Goal: Information Seeking & Learning: Check status

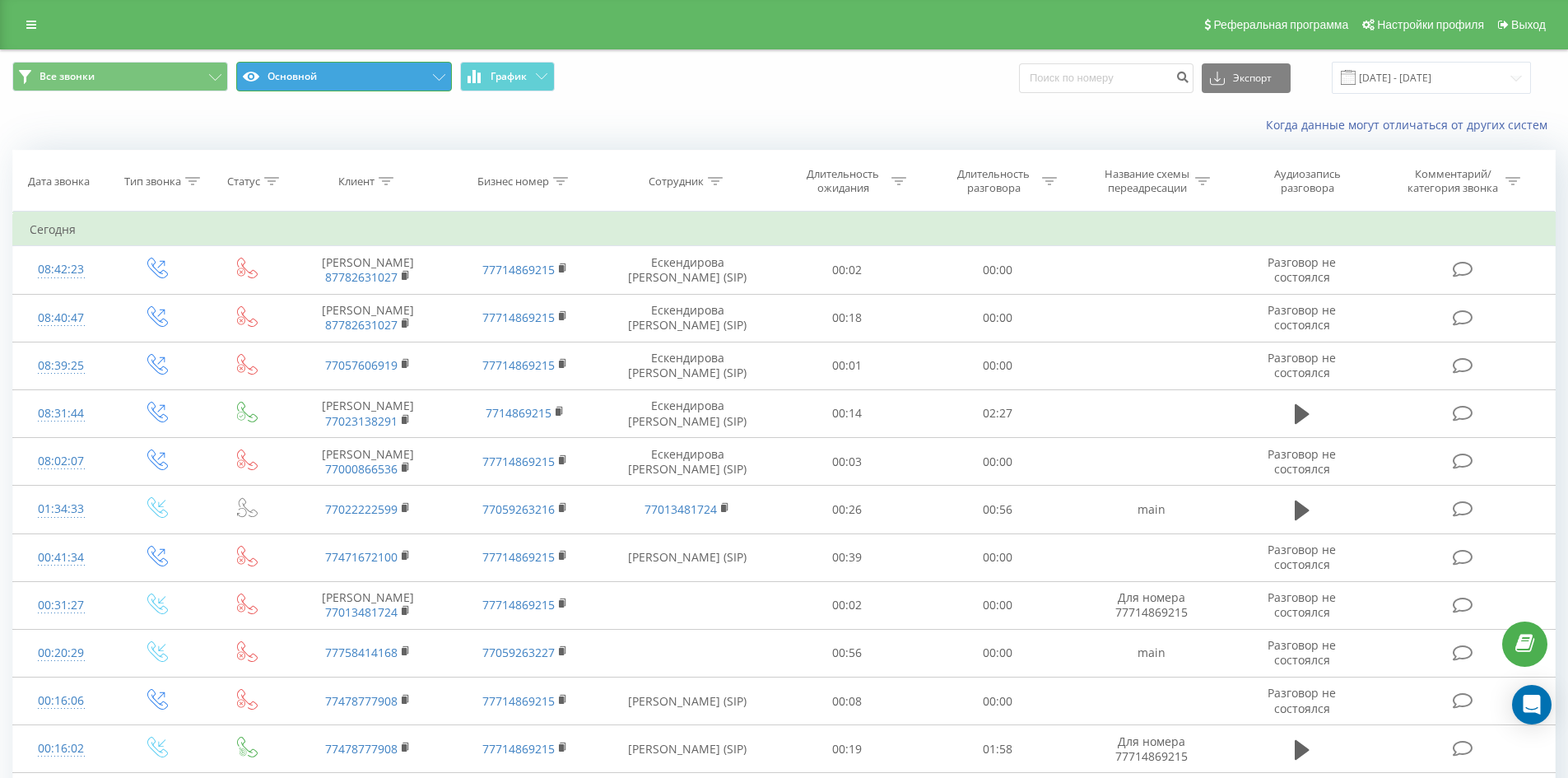
click at [416, 69] on button "Основной" at bounding box center [344, 77] width 216 height 30
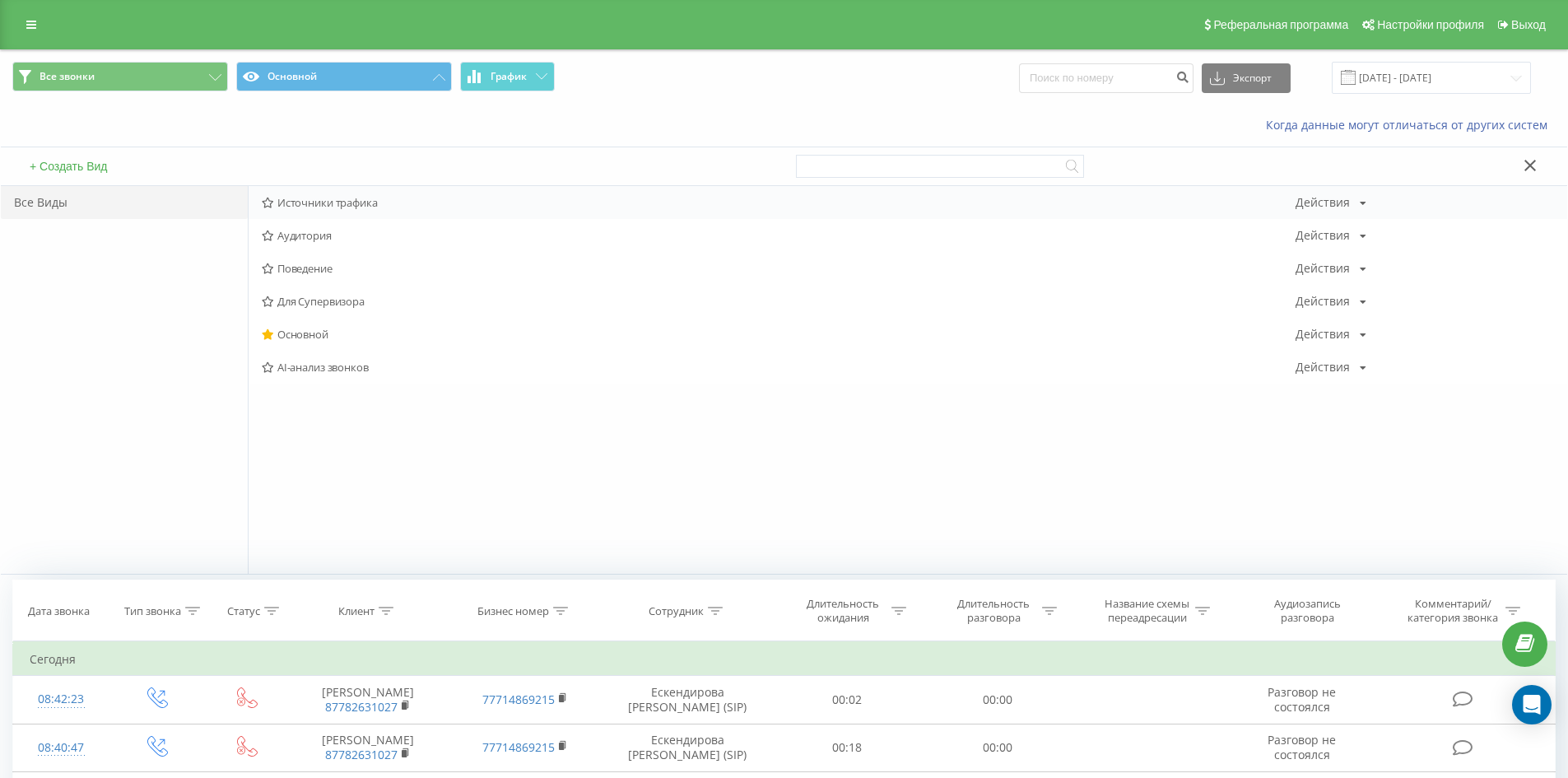
click at [386, 207] on span "Источники трафика" at bounding box center [778, 202] width 1034 height 11
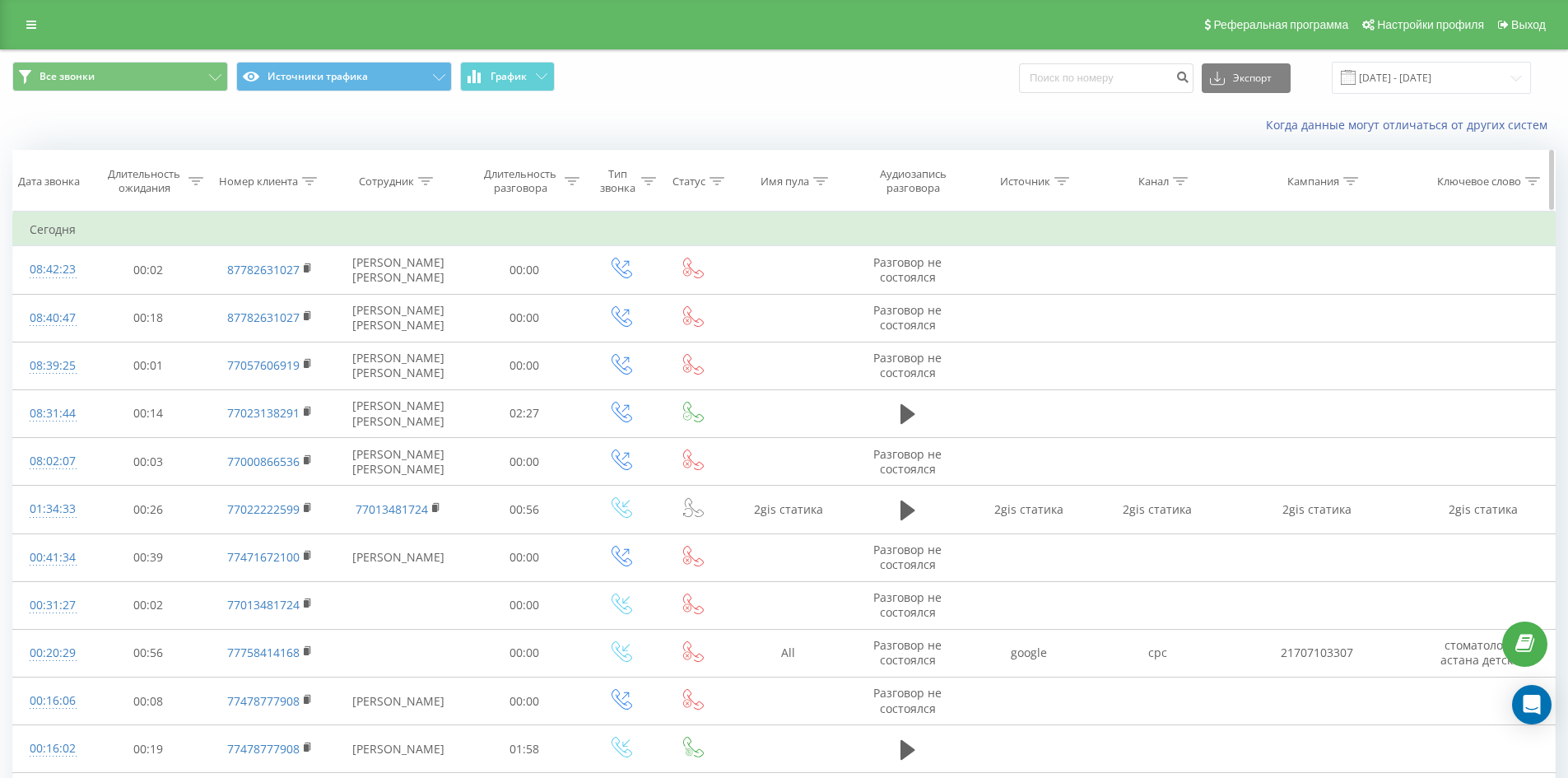
click at [1022, 181] on div "Источник" at bounding box center [1025, 182] width 50 height 14
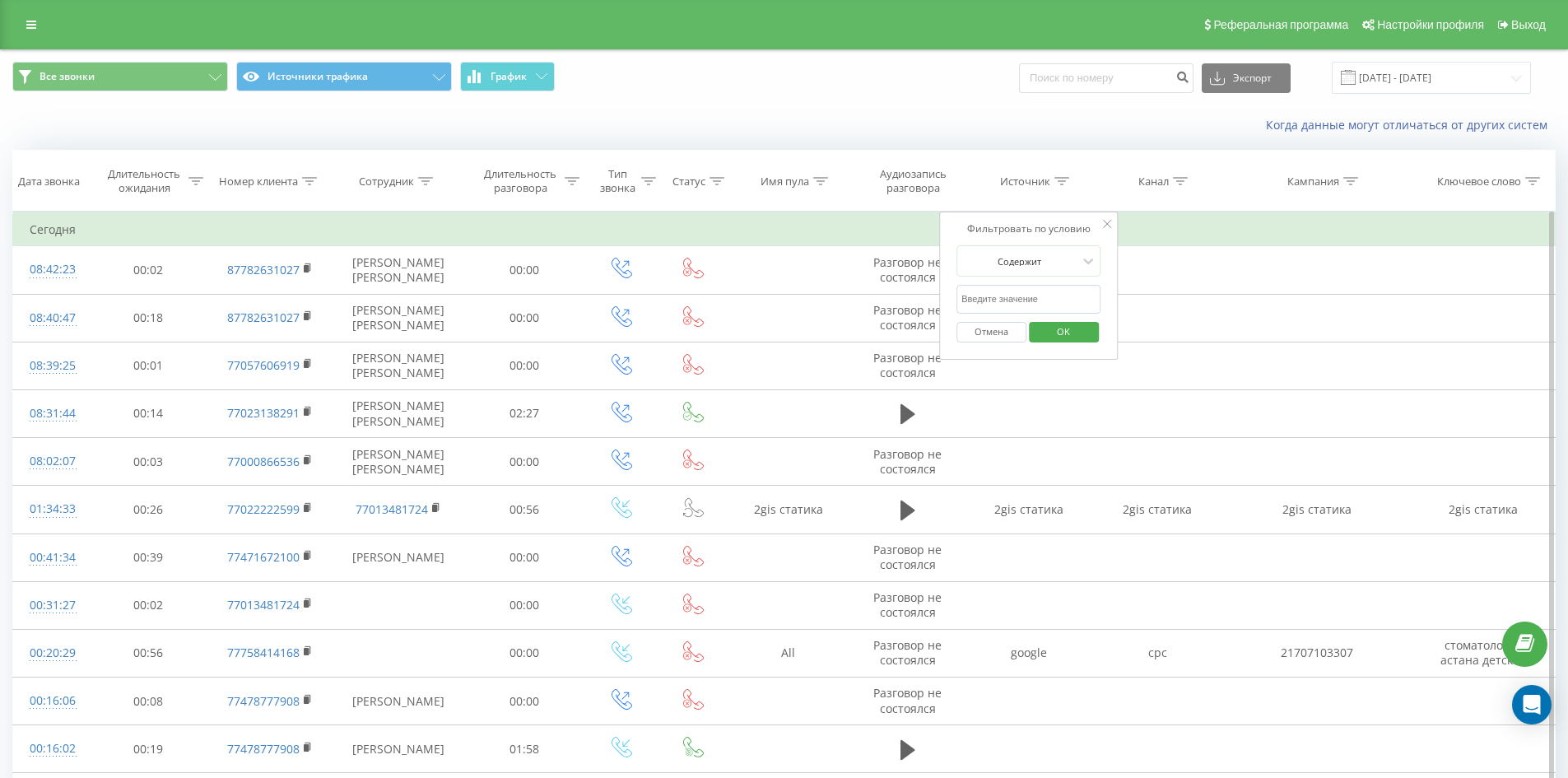
click at [1025, 283] on form "Содержит Отмена OK" at bounding box center [1029, 298] width 145 height 106
click at [1023, 287] on input "text" at bounding box center [1029, 299] width 145 height 29
type input "google"
click at [1055, 323] on span "OK" at bounding box center [1064, 330] width 46 height 26
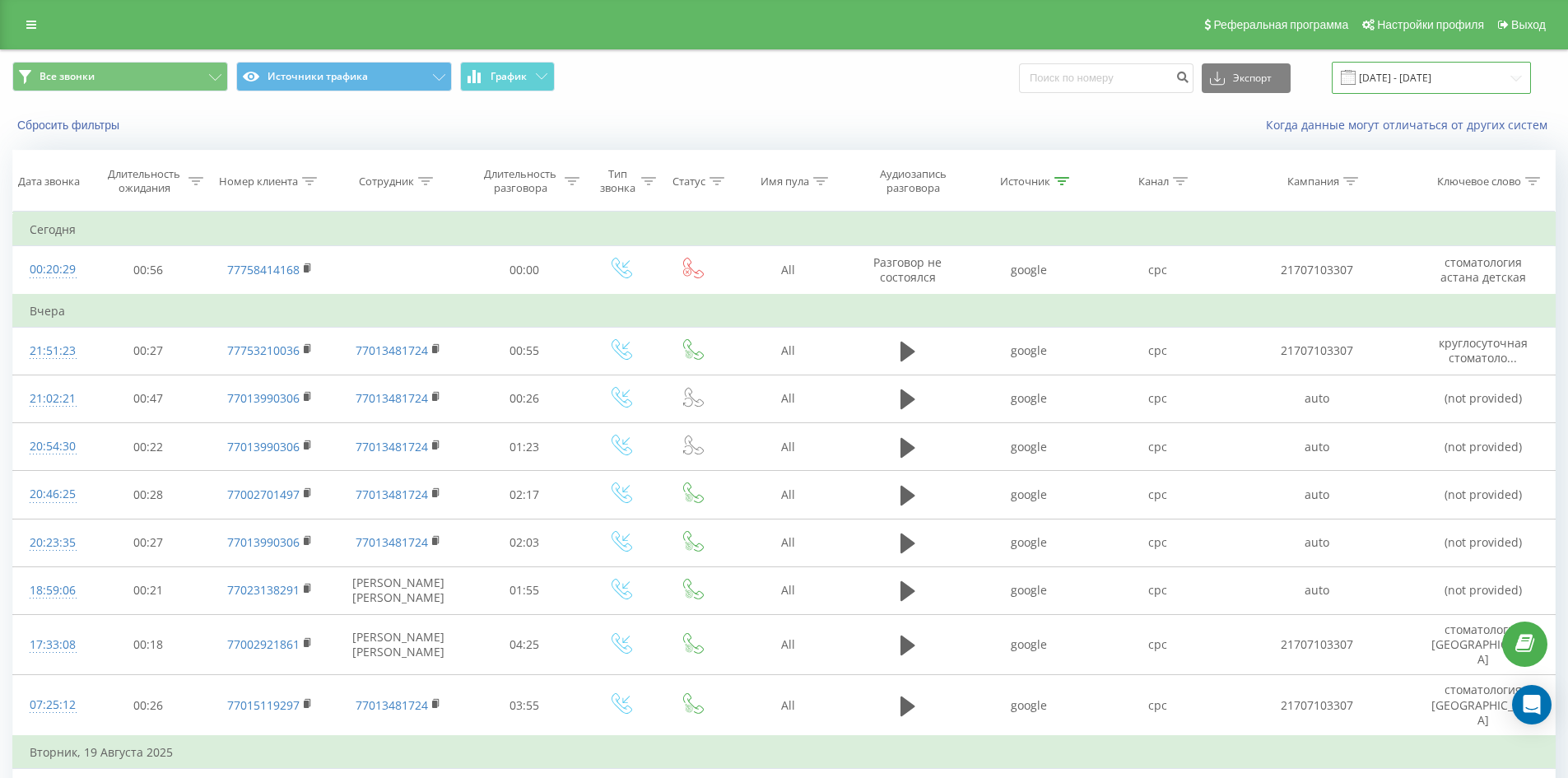
click at [1455, 65] on input "[DATE] - [DATE]" at bounding box center [1431, 78] width 199 height 32
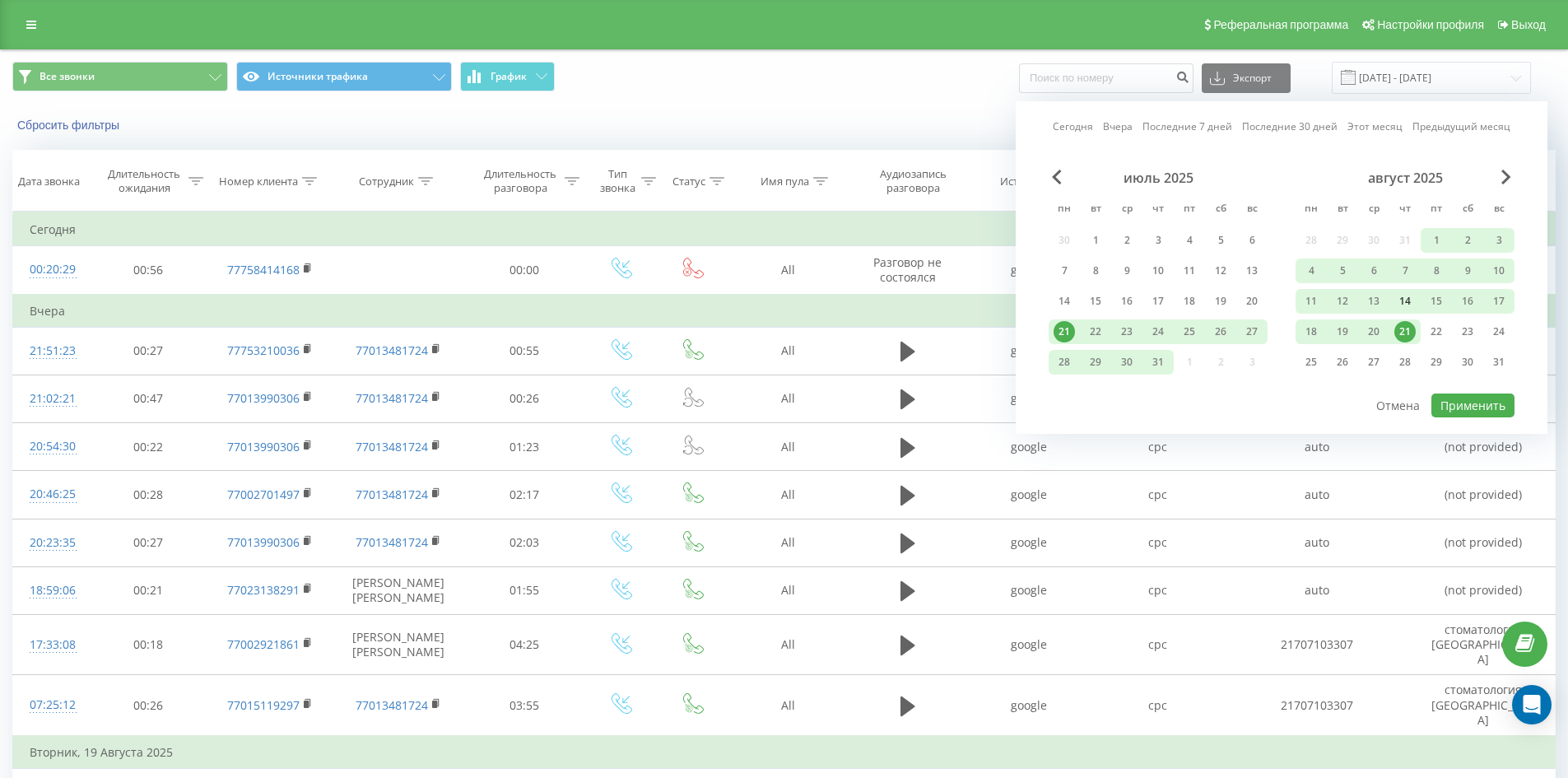
click at [1403, 300] on div "14" at bounding box center [1405, 301] width 21 height 21
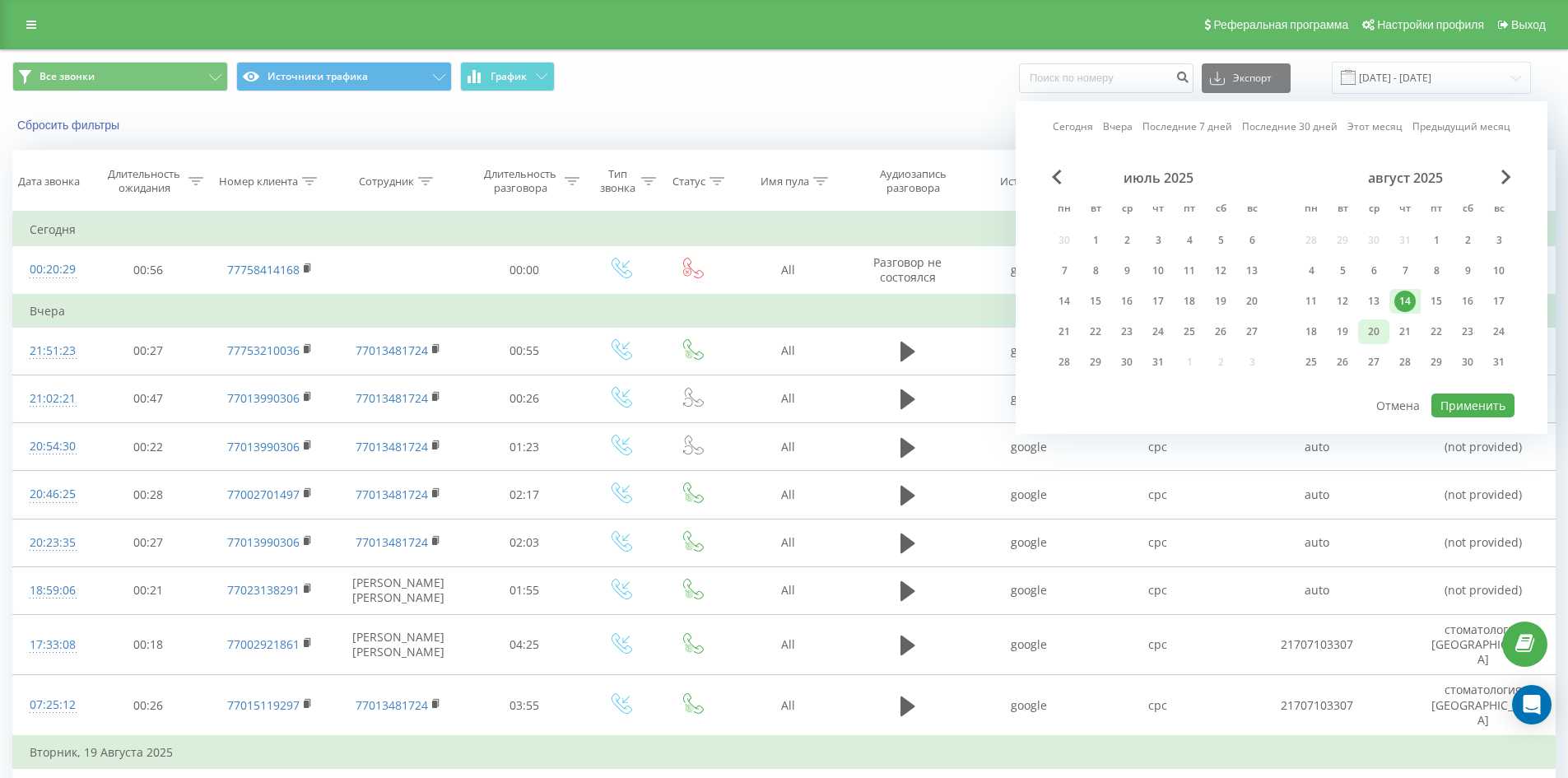
click at [1371, 330] on div "20" at bounding box center [1374, 331] width 21 height 21
click at [1477, 401] on button "Применить" at bounding box center [1473, 404] width 83 height 24
type input "[DATE] - [DATE]"
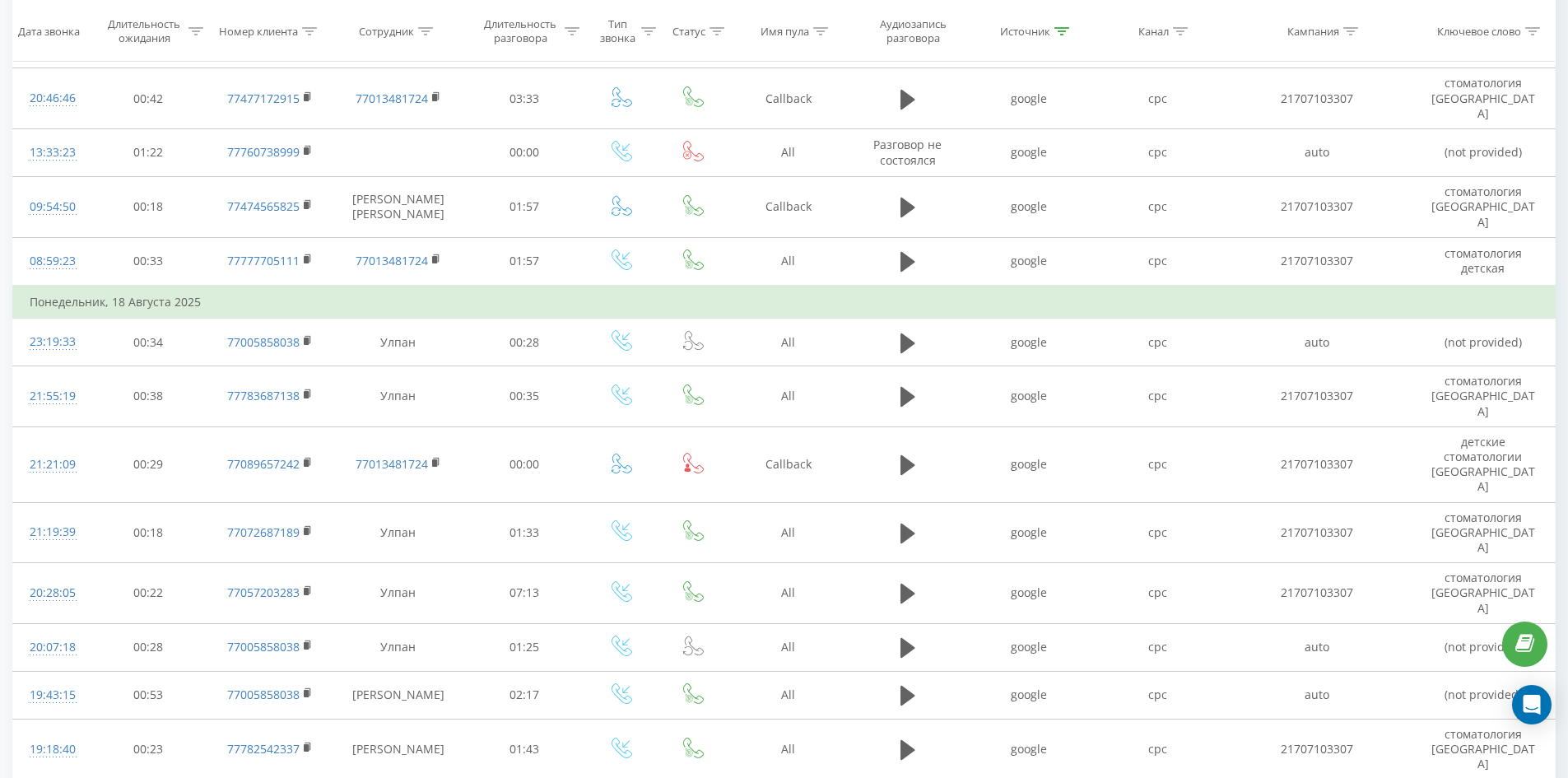
scroll to position [870, 0]
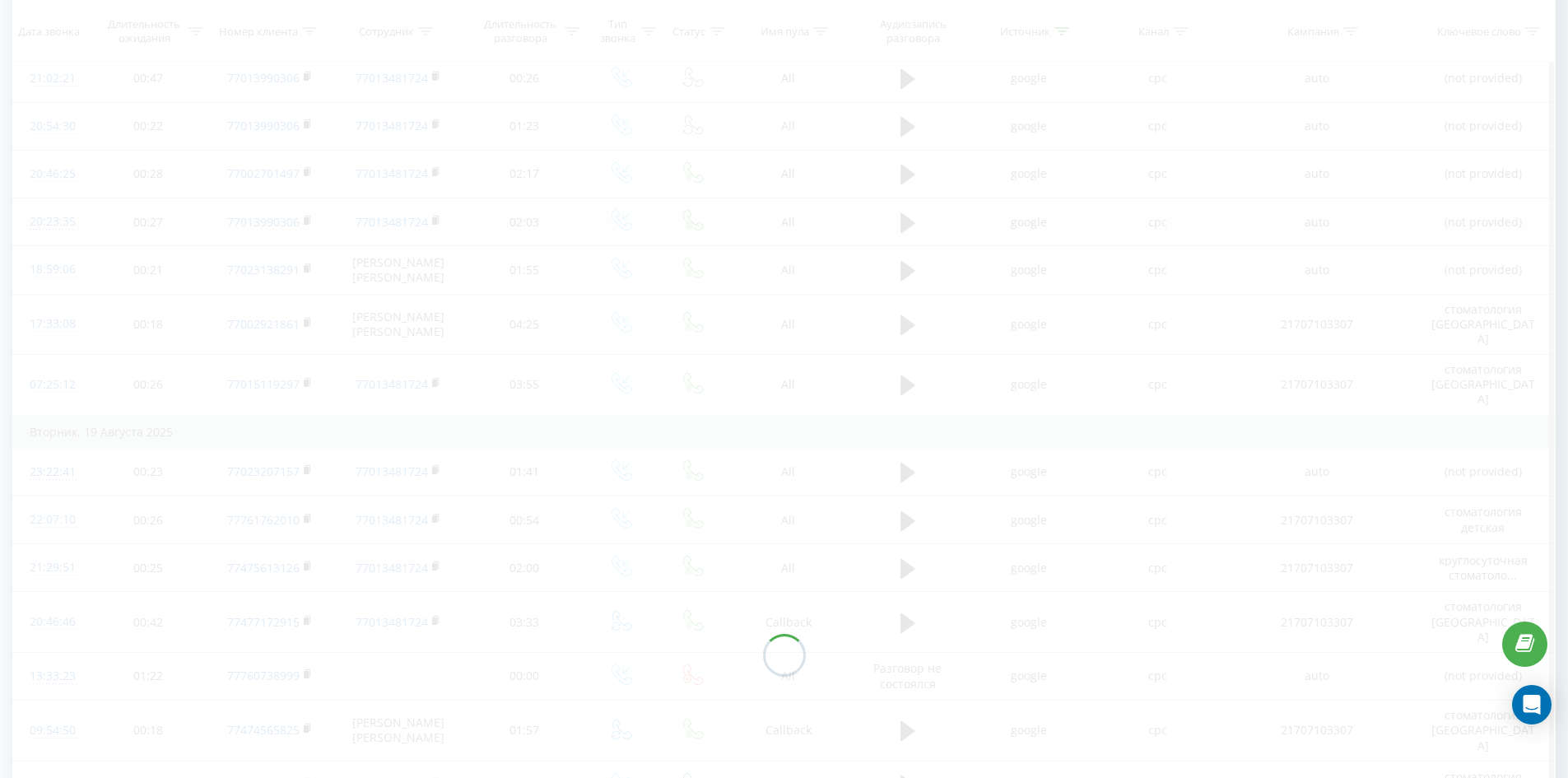
scroll to position [72, 0]
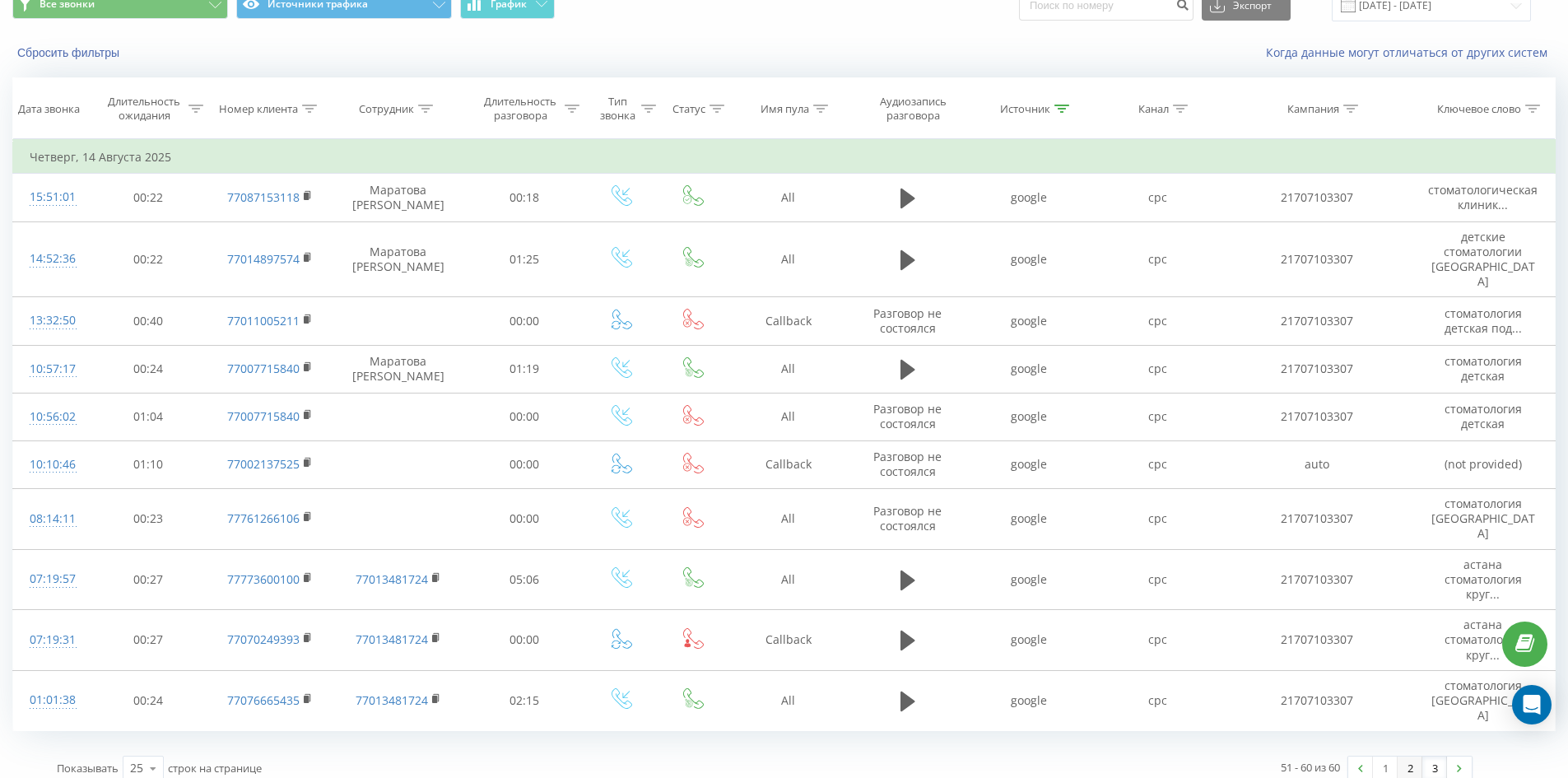
click at [1417, 756] on link "2" at bounding box center [1410, 767] width 25 height 23
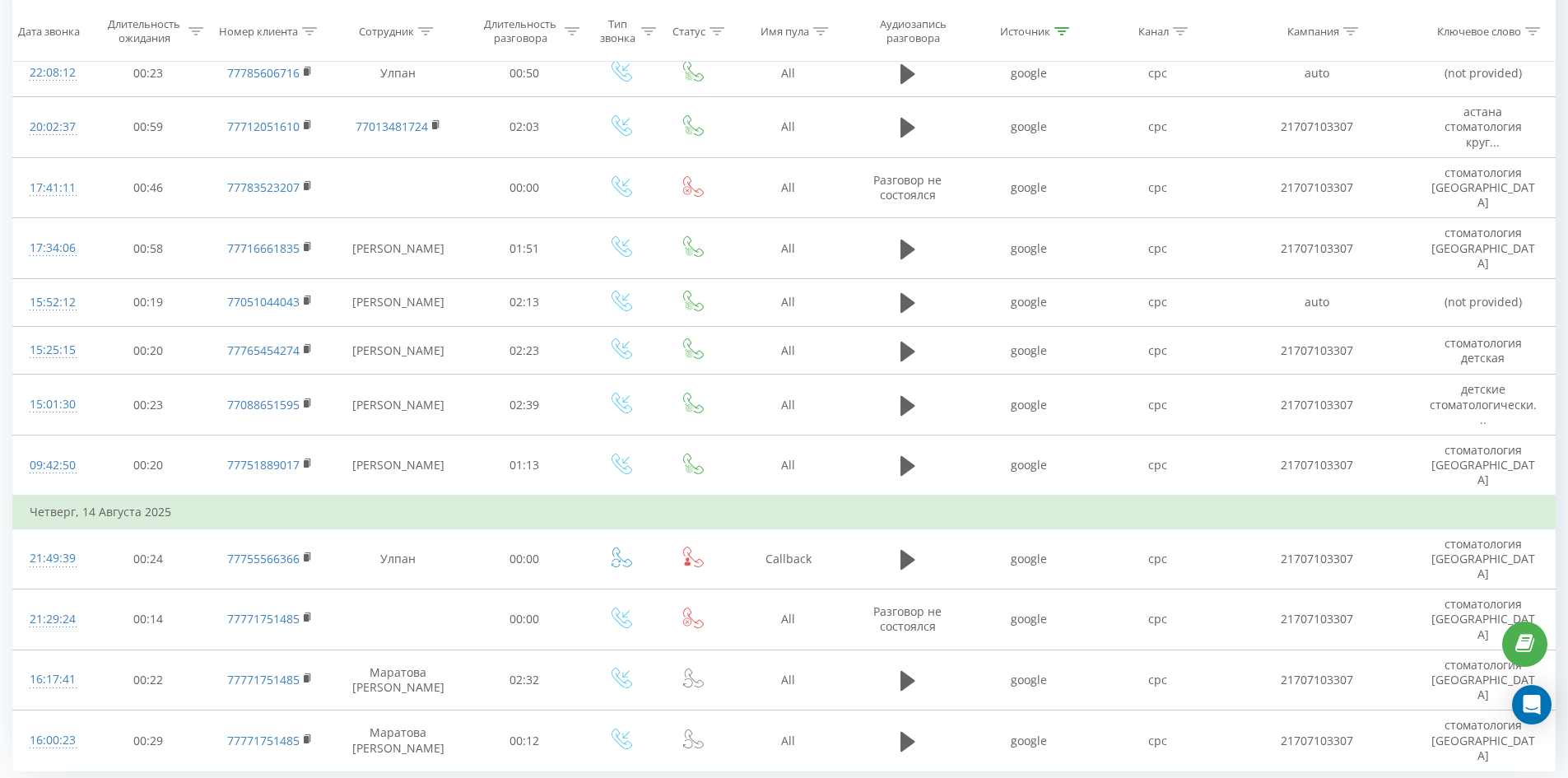
scroll to position [1017, 0]
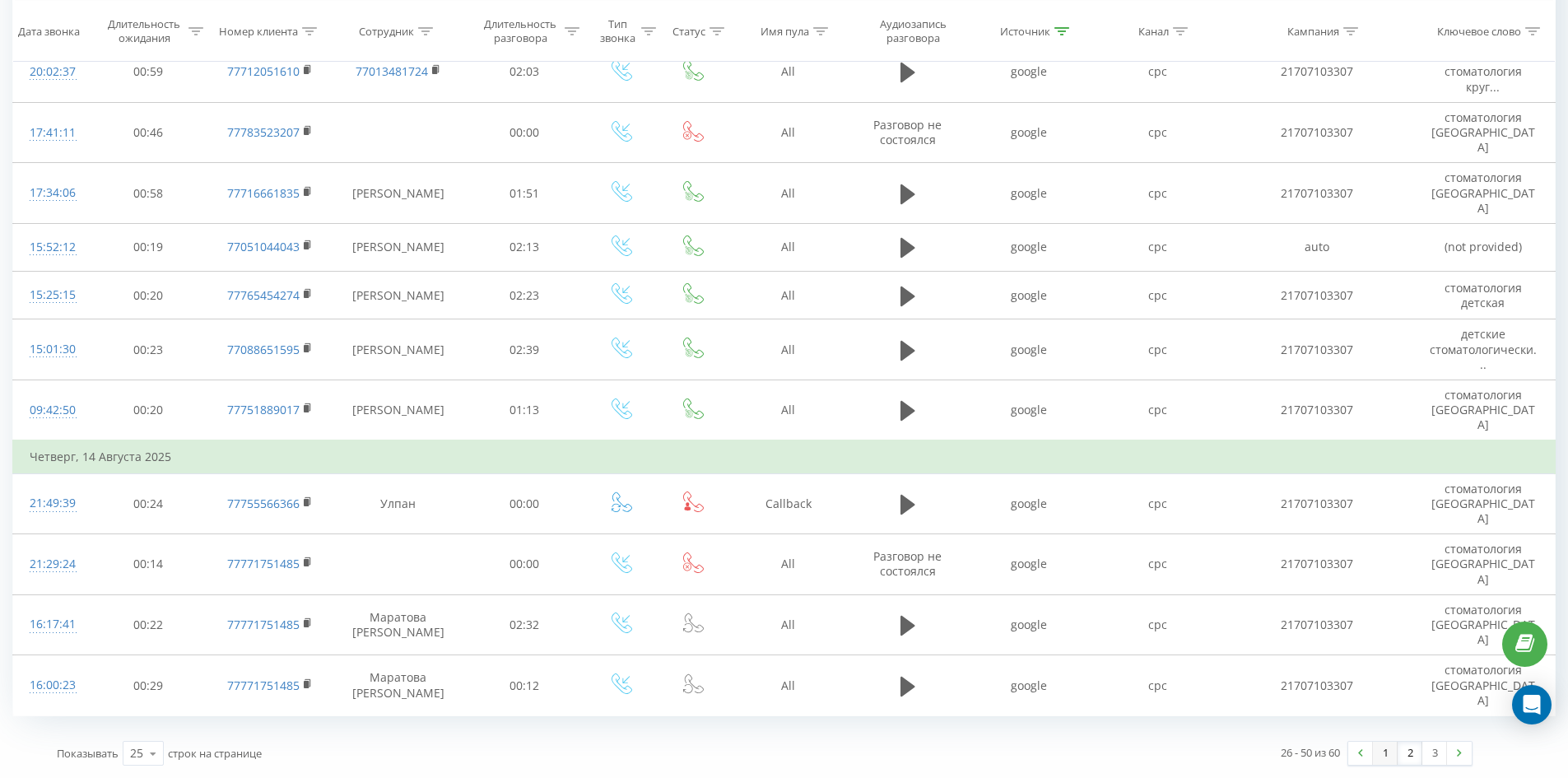
click at [1392, 763] on link "1" at bounding box center [1386, 753] width 25 height 23
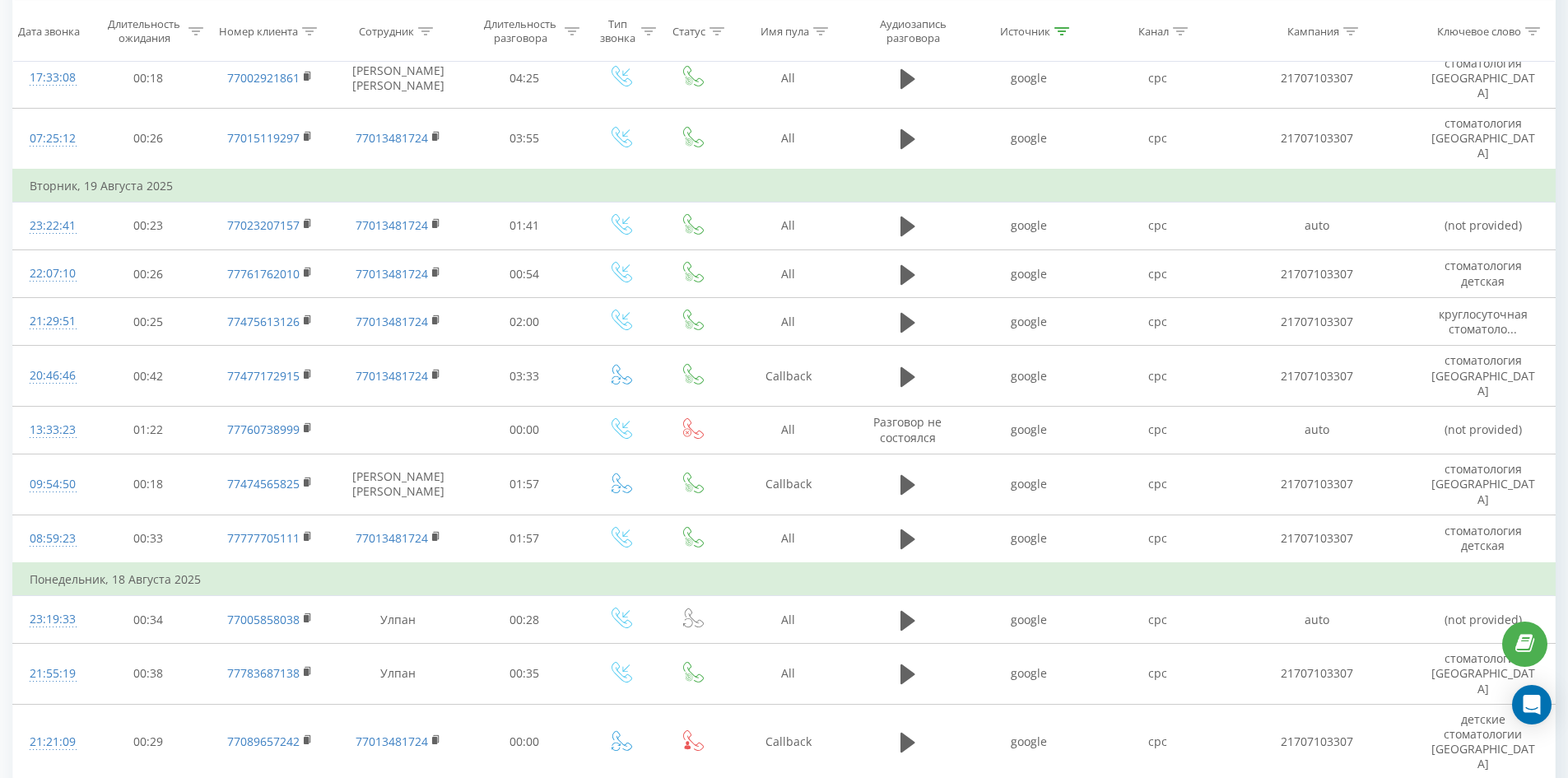
scroll to position [870, 0]
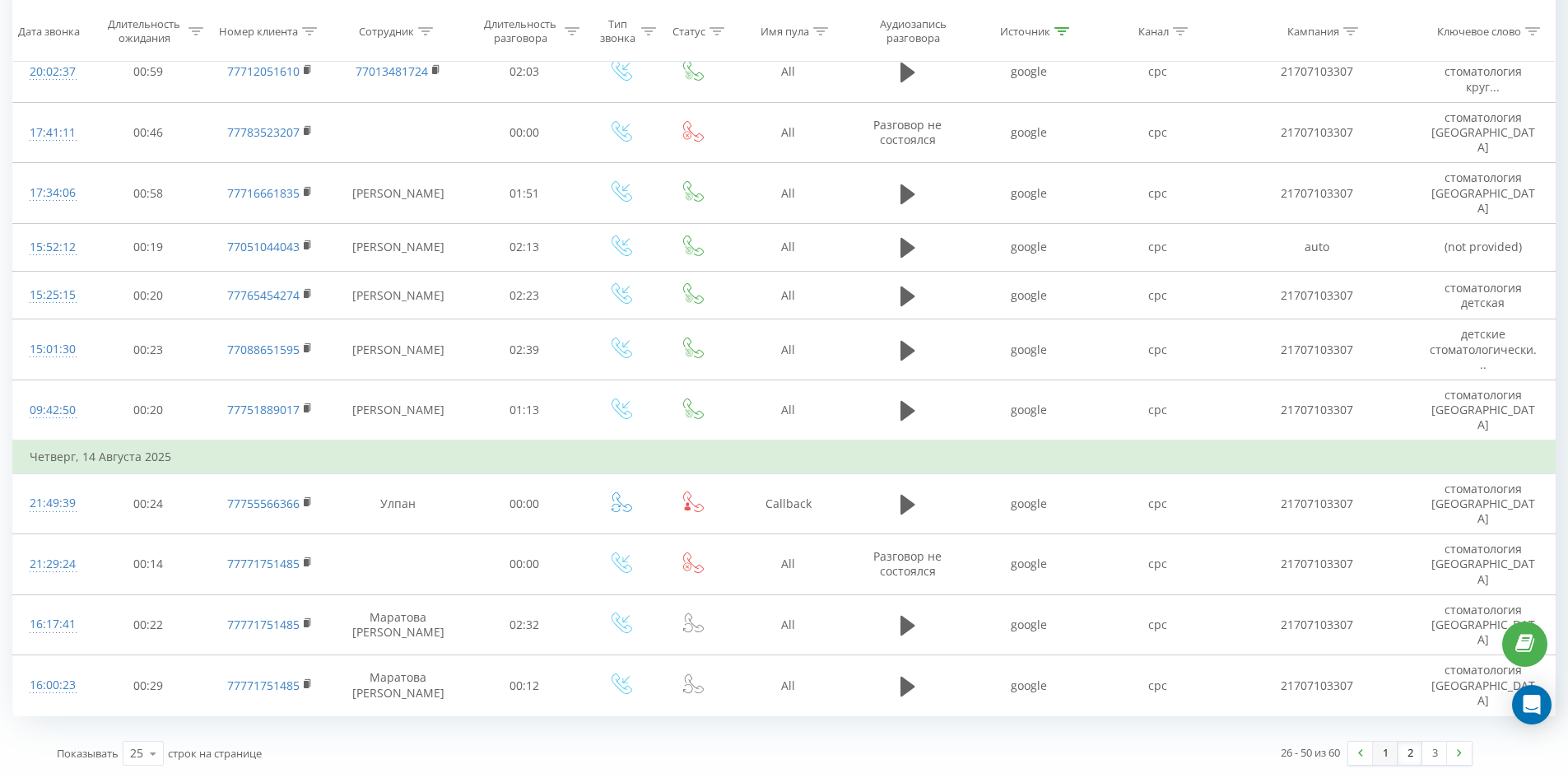
click at [1384, 755] on link "1" at bounding box center [1386, 753] width 25 height 23
